Goal: Task Accomplishment & Management: Complete application form

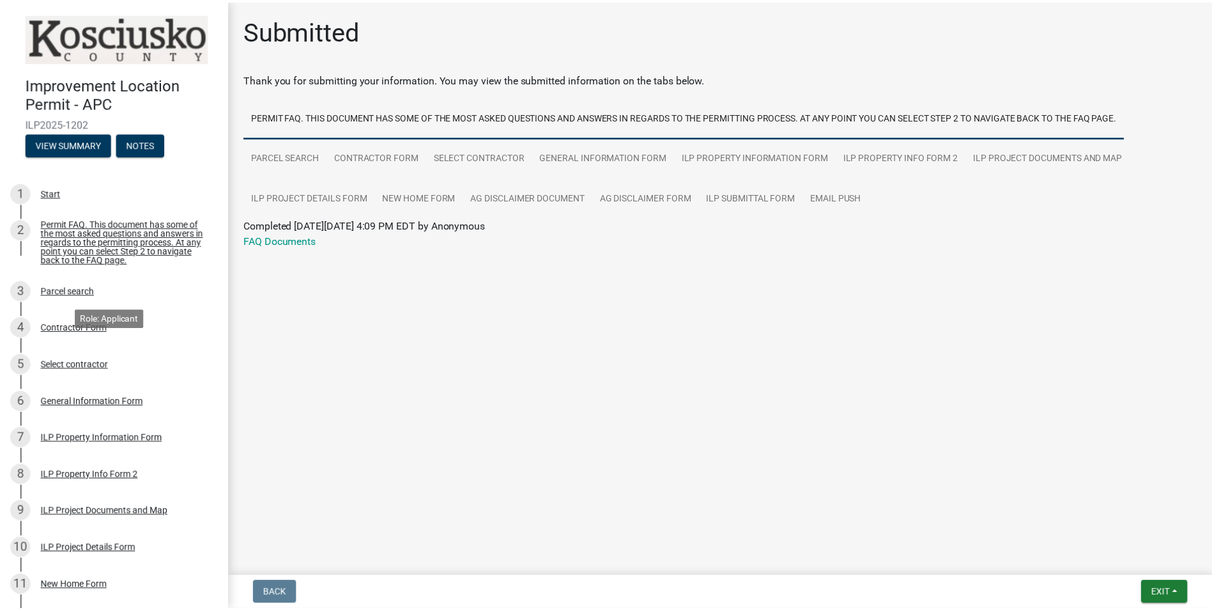
scroll to position [274, 0]
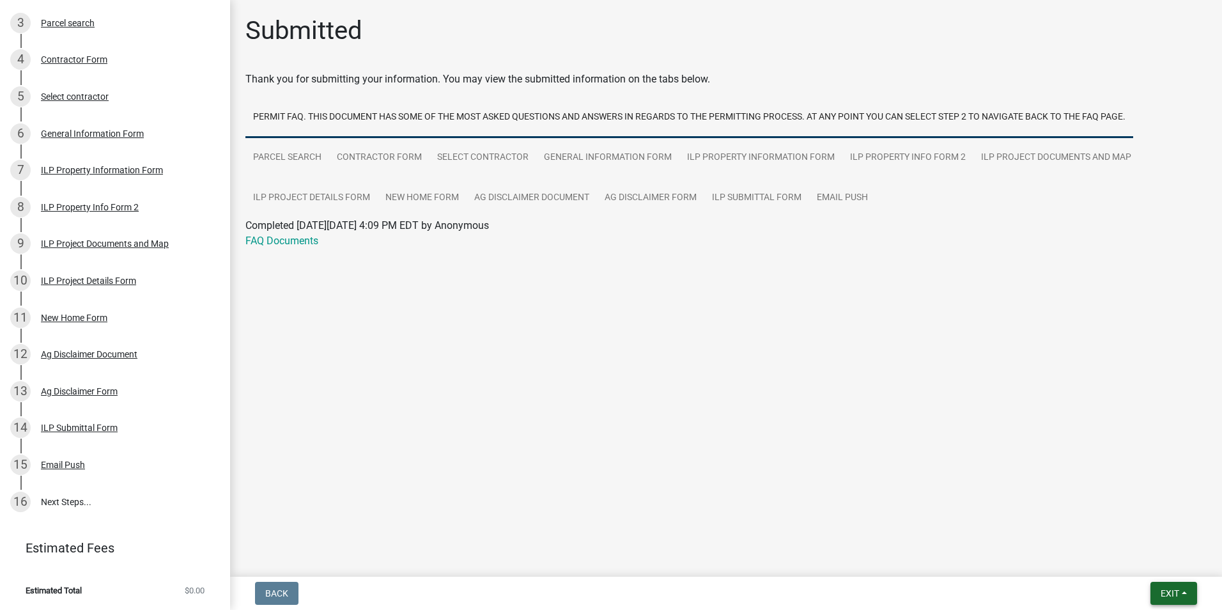
click at [1175, 589] on span "Exit" at bounding box center [1170, 593] width 19 height 10
click at [1155, 566] on button "Save & Exit" at bounding box center [1146, 559] width 102 height 31
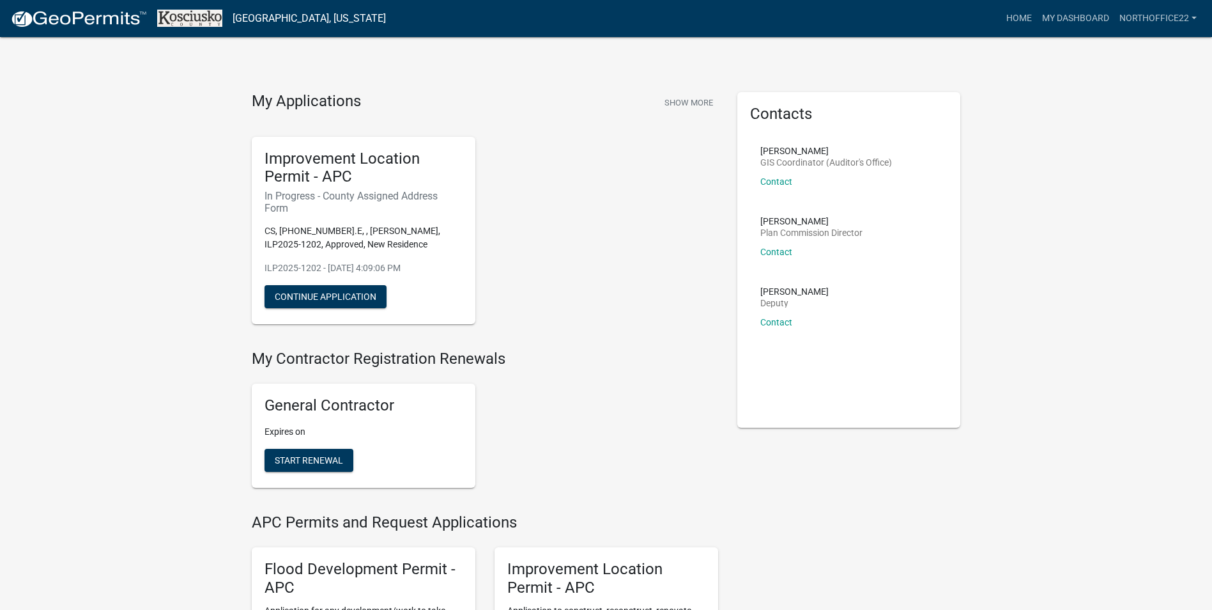
click at [550, 243] on div "Improvement Location Permit - APC In Progress - County Assigned Address Form CS…" at bounding box center [485, 231] width 486 height 208
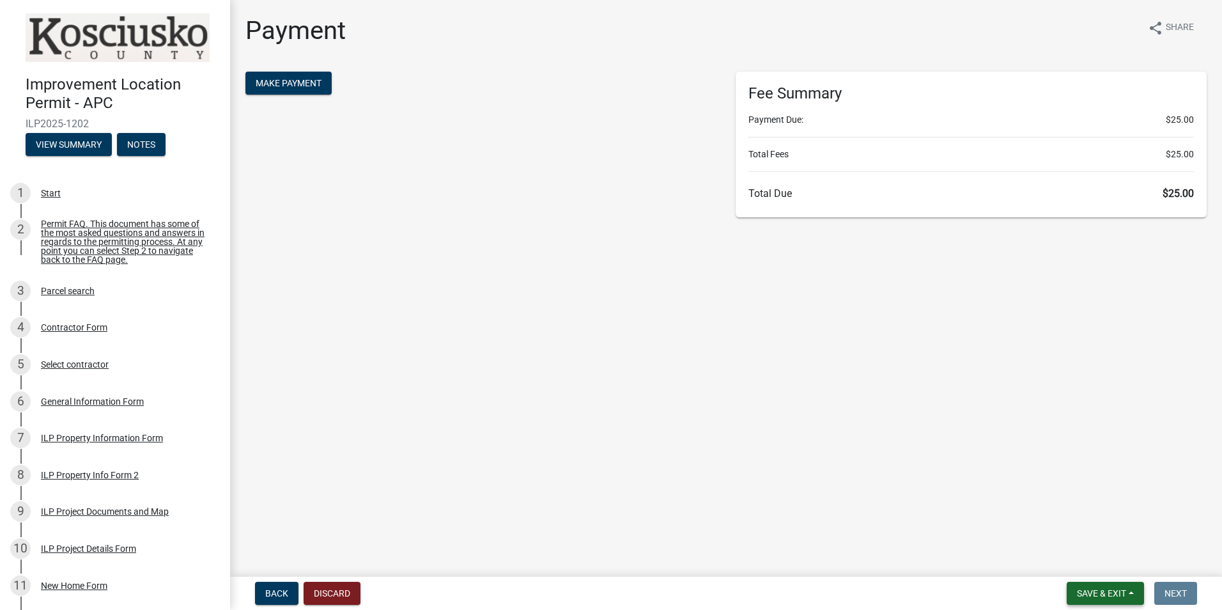
click at [1087, 595] on span "Save & Exit" at bounding box center [1101, 593] width 49 height 10
click at [890, 434] on main "Payment share Share Make Payment Fee Summary Payment Due: $25.00 Total Fees $25…" at bounding box center [726, 285] width 992 height 571
click at [295, 73] on button "Make Payment" at bounding box center [288, 83] width 86 height 23
